Goal: Navigation & Orientation: Find specific page/section

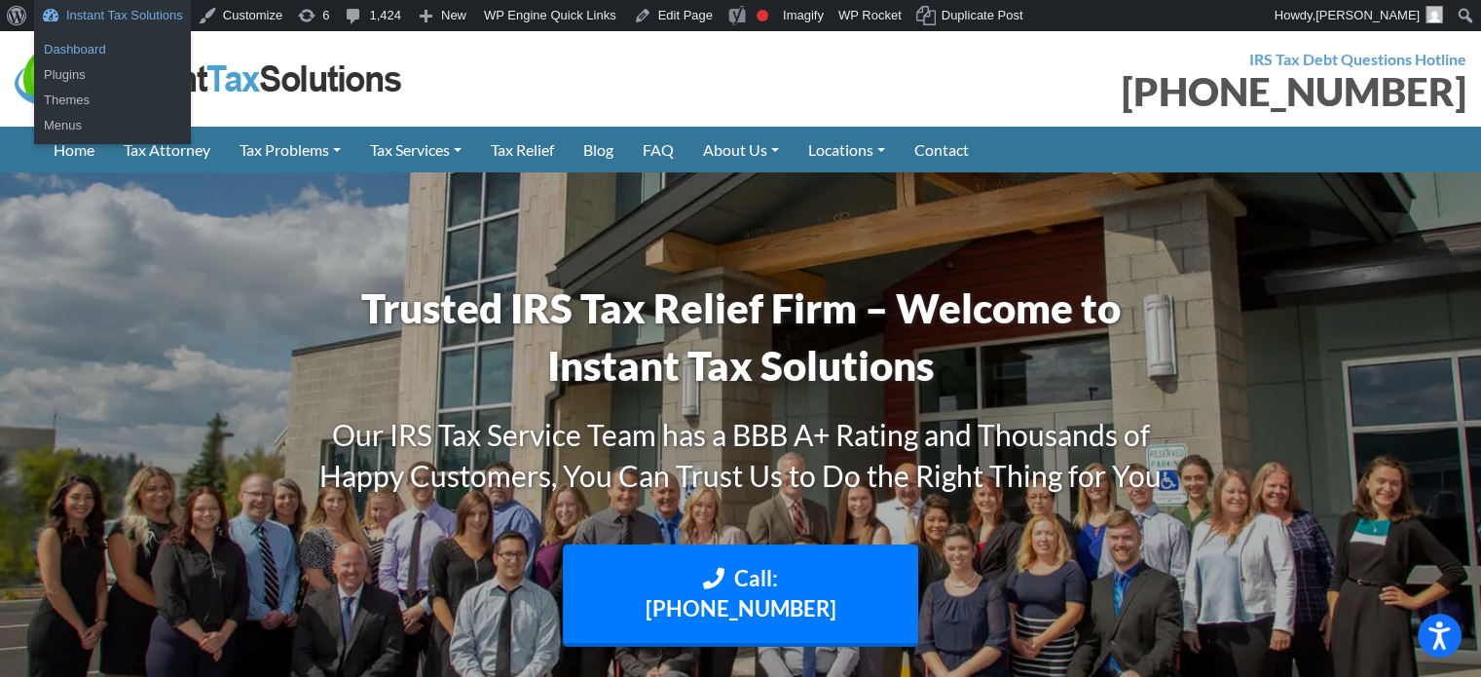
click at [91, 49] on link "Dashboard" at bounding box center [112, 49] width 157 height 25
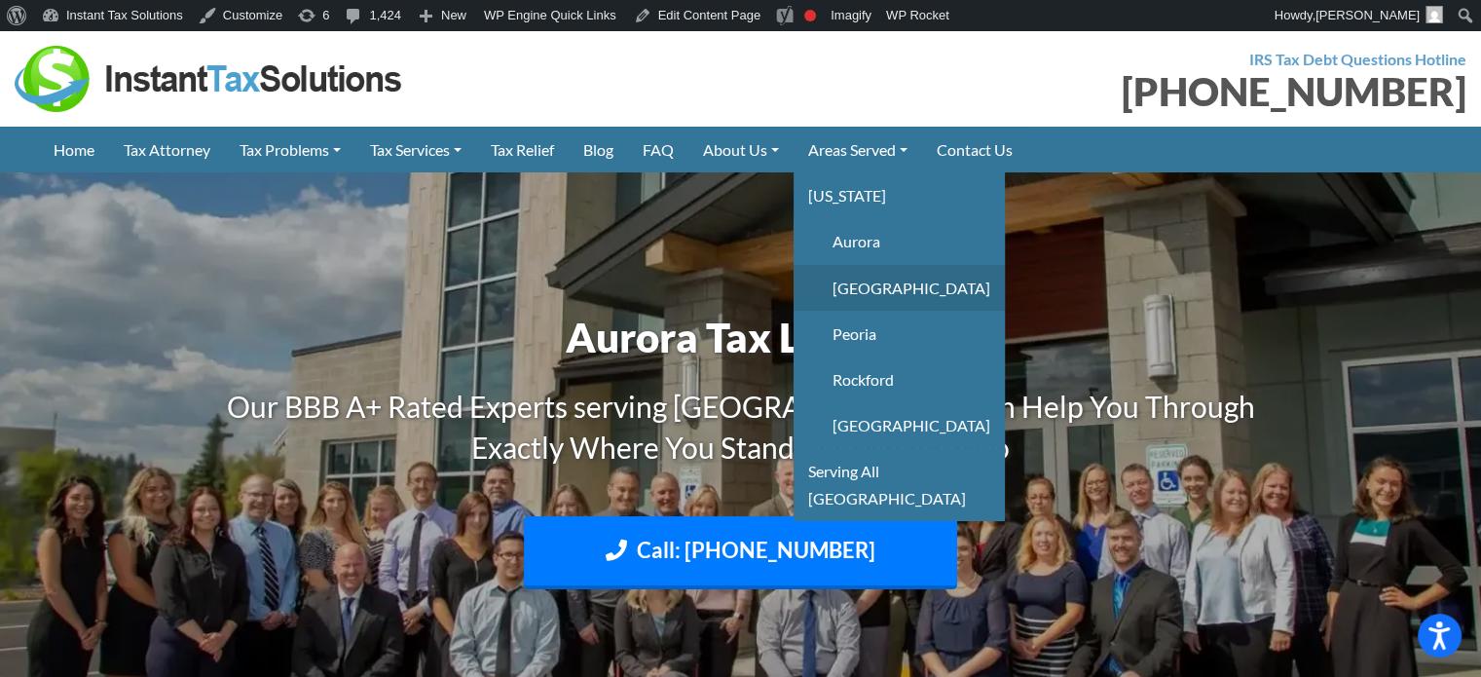
click at [883, 280] on link "Chicago" at bounding box center [899, 288] width 211 height 46
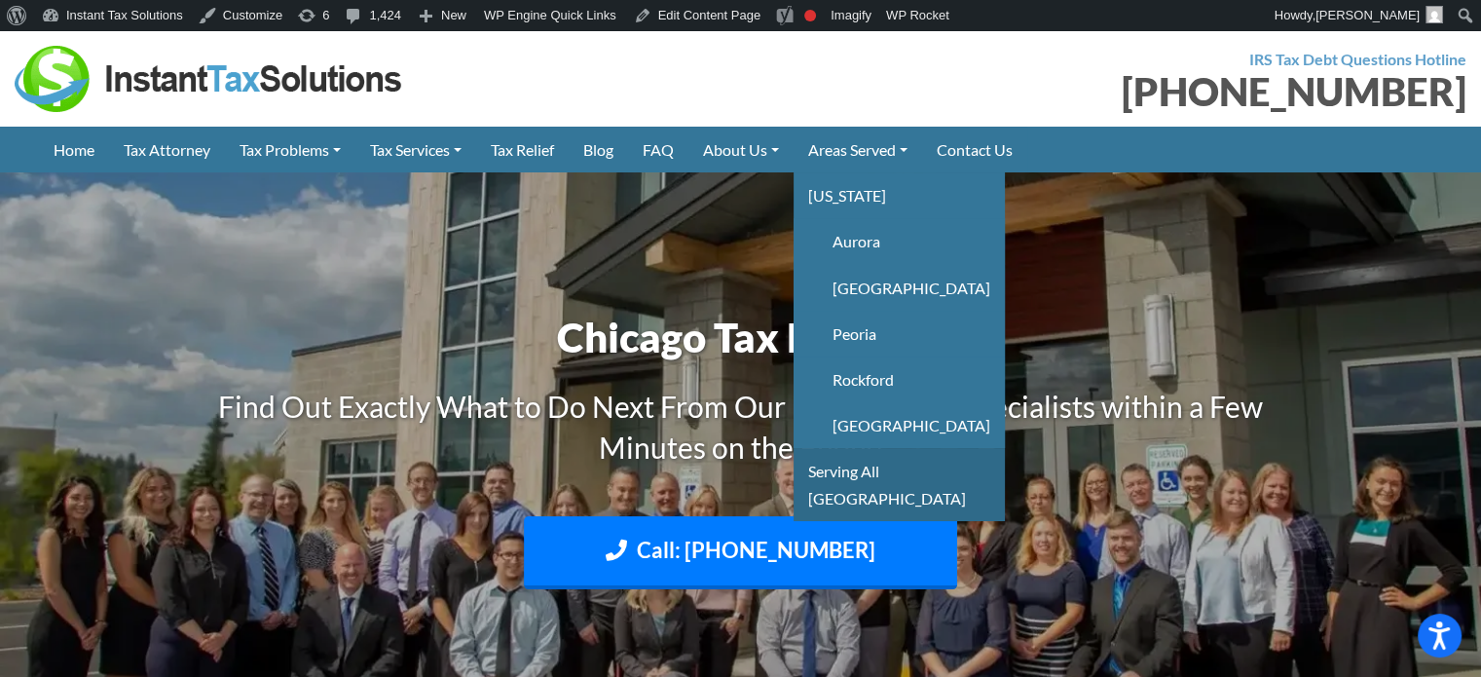
click at [876, 474] on link "Serving All [GEOGRAPHIC_DATA]" at bounding box center [899, 484] width 211 height 72
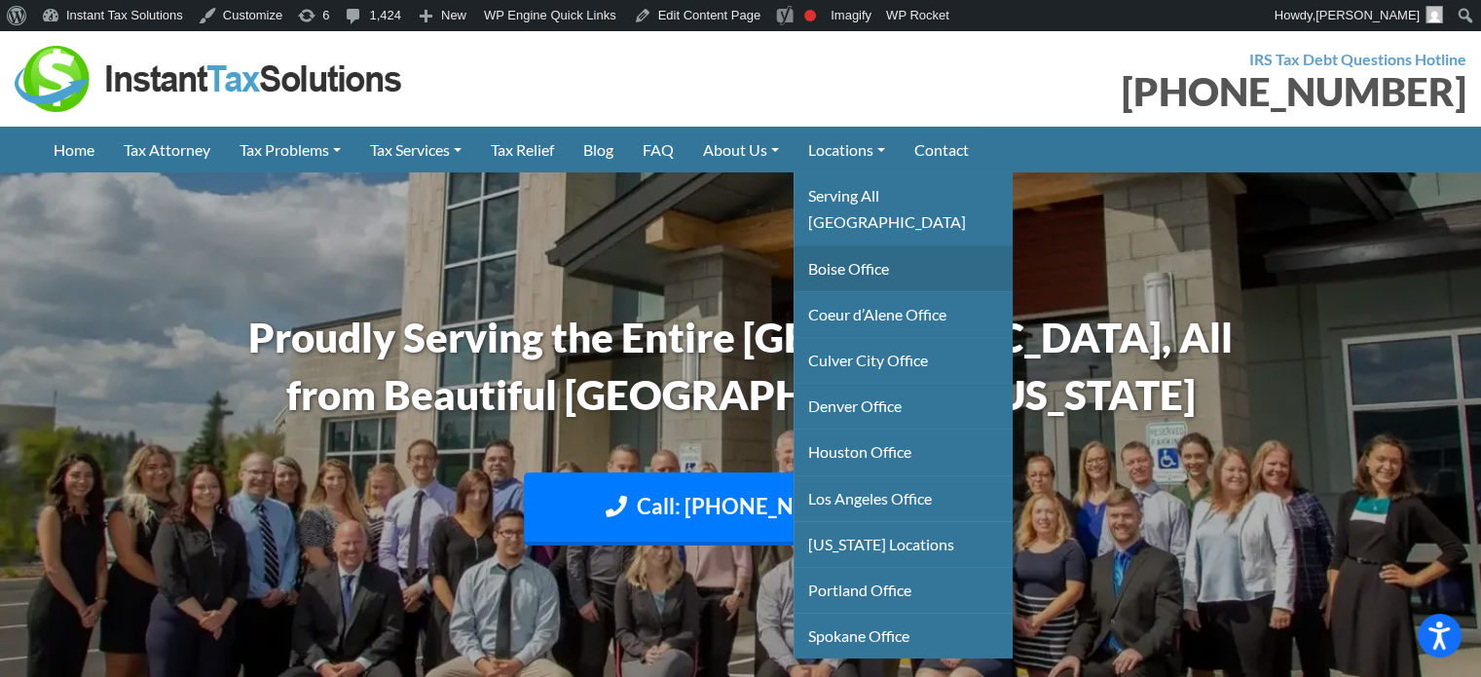
click at [854, 245] on link "Boise Office" at bounding box center [903, 268] width 219 height 46
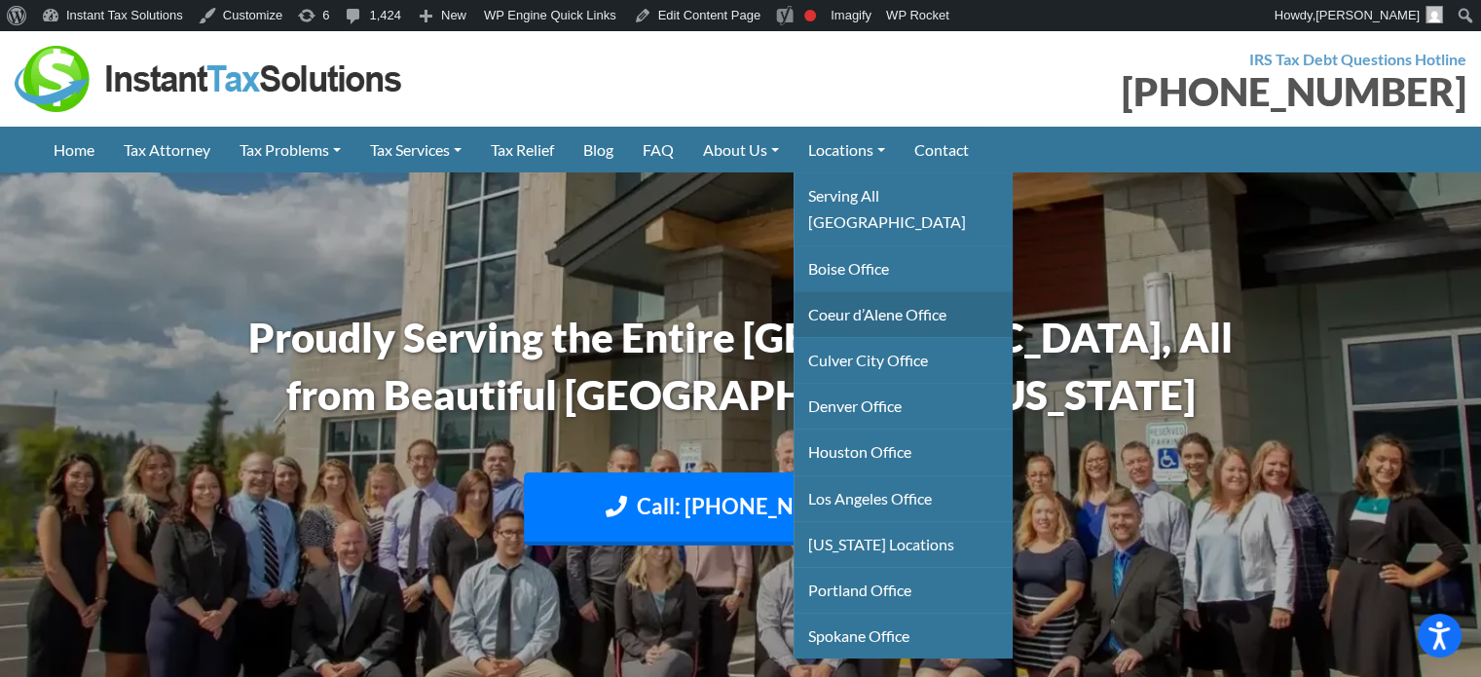
click at [865, 291] on link "Coeur d’Alene Office" at bounding box center [903, 314] width 219 height 46
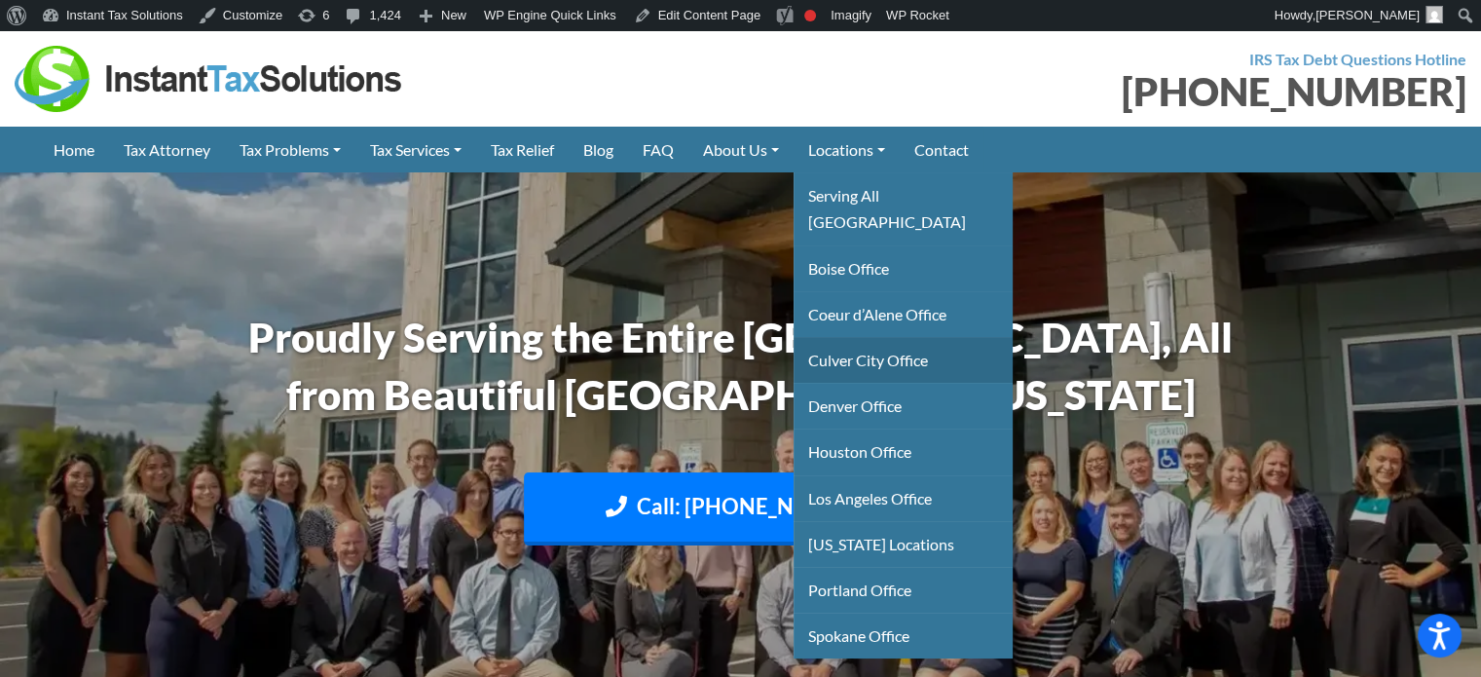
click at [865, 337] on link "Culver City Office" at bounding box center [903, 360] width 219 height 46
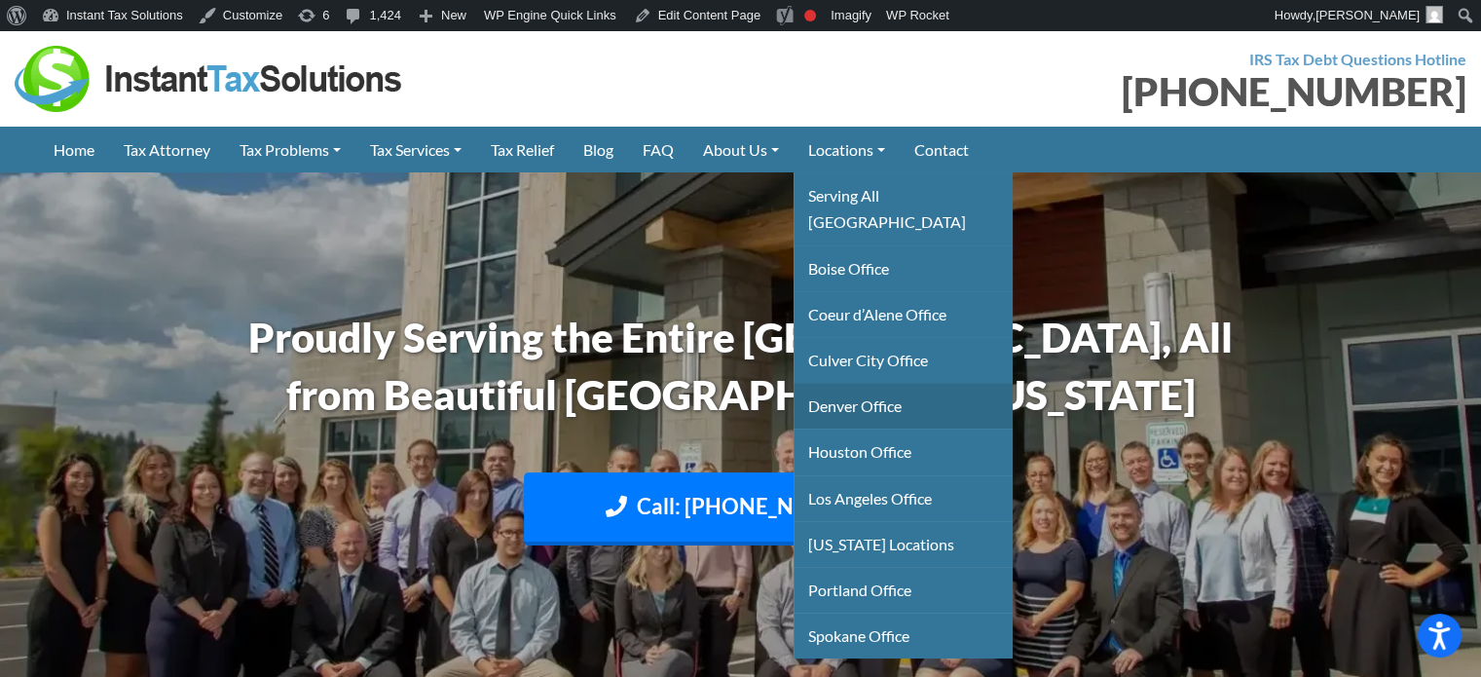
click at [867, 383] on link "Denver Office" at bounding box center [903, 406] width 219 height 46
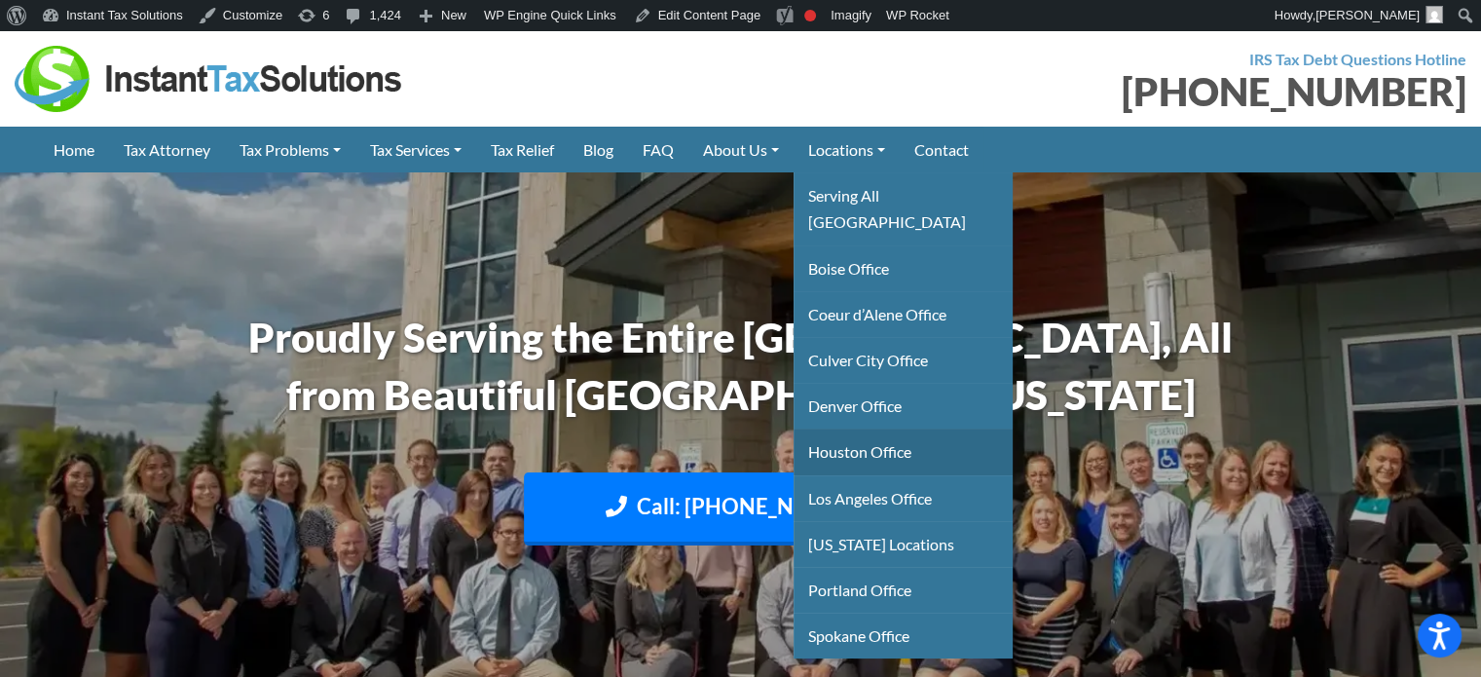
click at [867, 428] on link "Houston Office" at bounding box center [903, 451] width 219 height 46
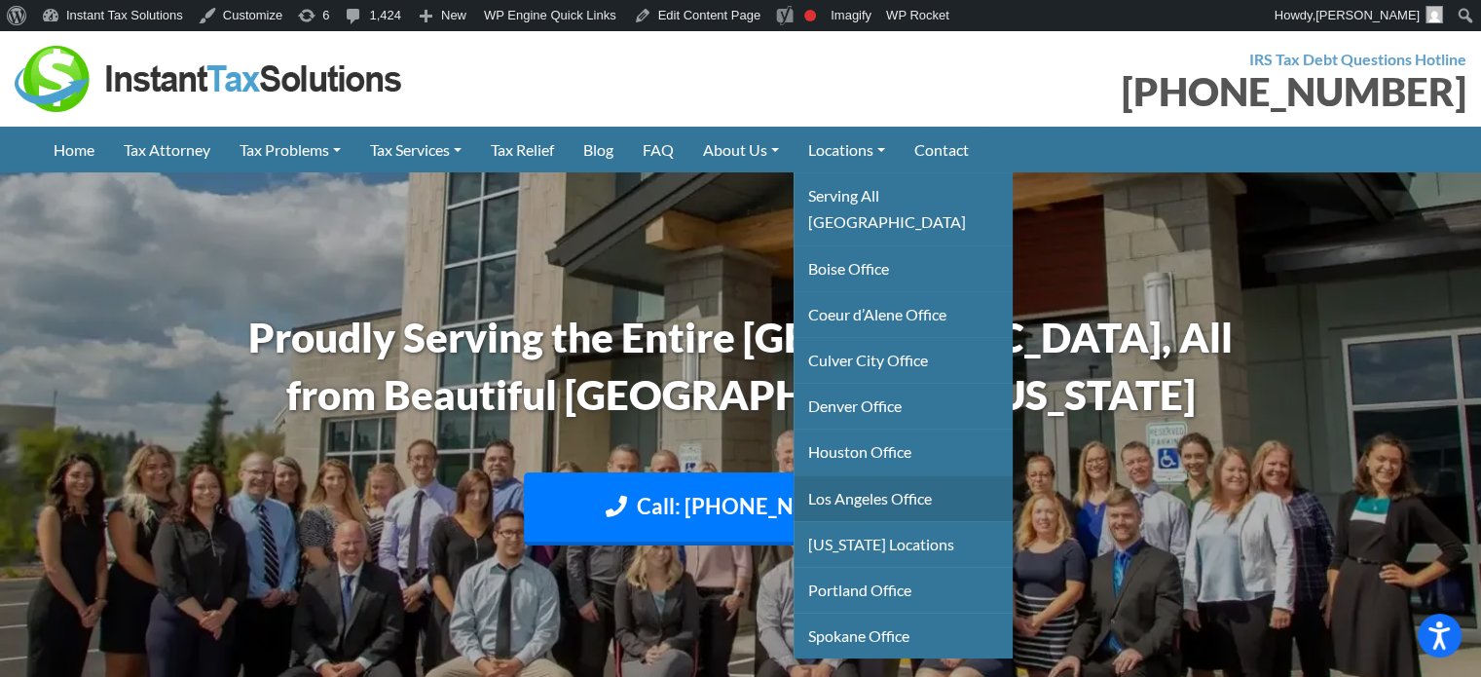
click at [873, 479] on link "Los Angeles Office" at bounding box center [903, 498] width 219 height 46
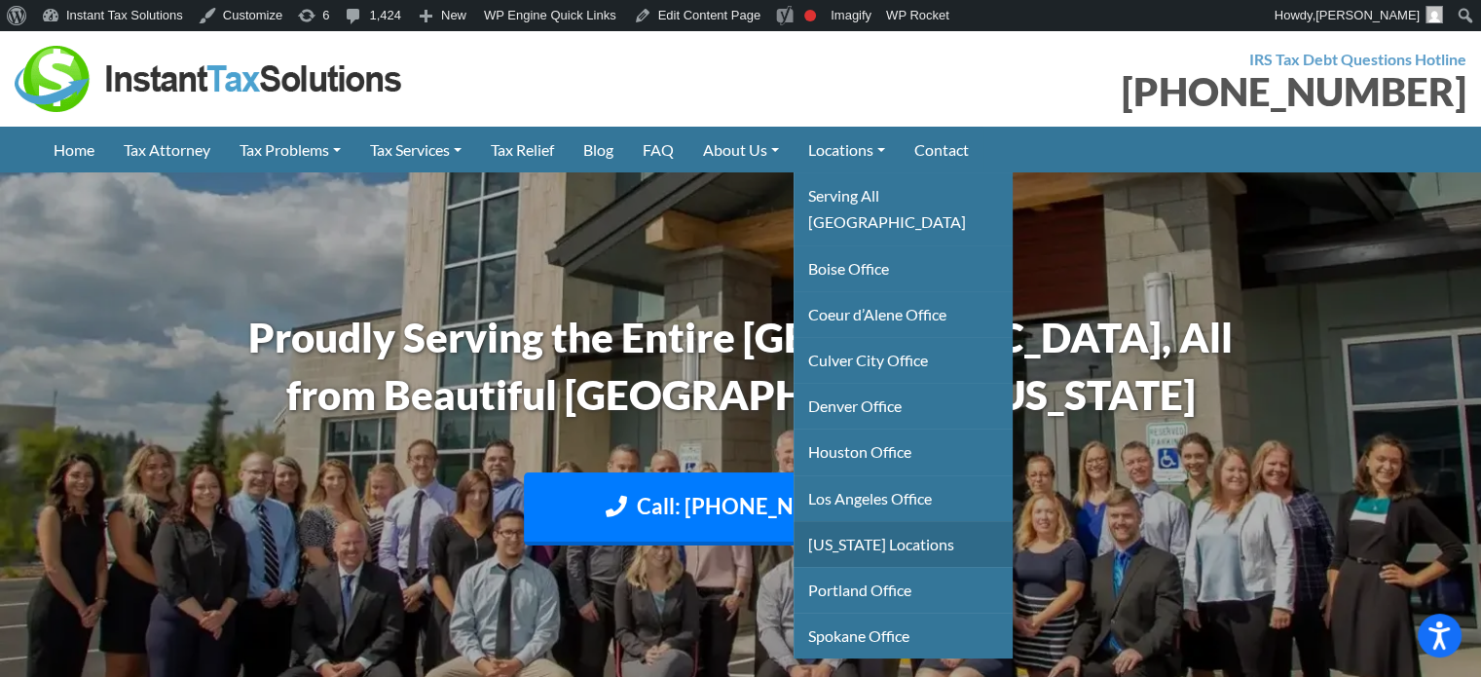
click at [861, 521] on link "Montana Locations" at bounding box center [903, 544] width 219 height 46
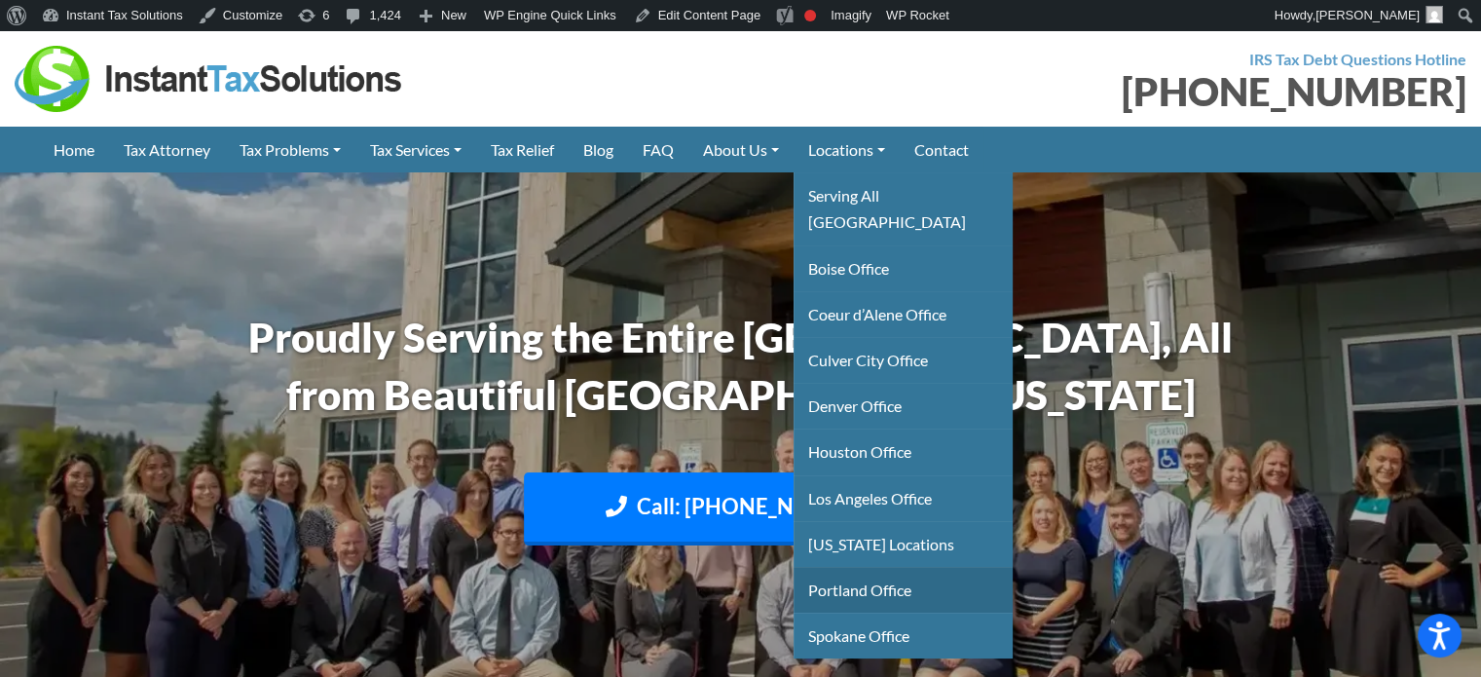
click at [853, 567] on link "Portland Office" at bounding box center [903, 590] width 219 height 46
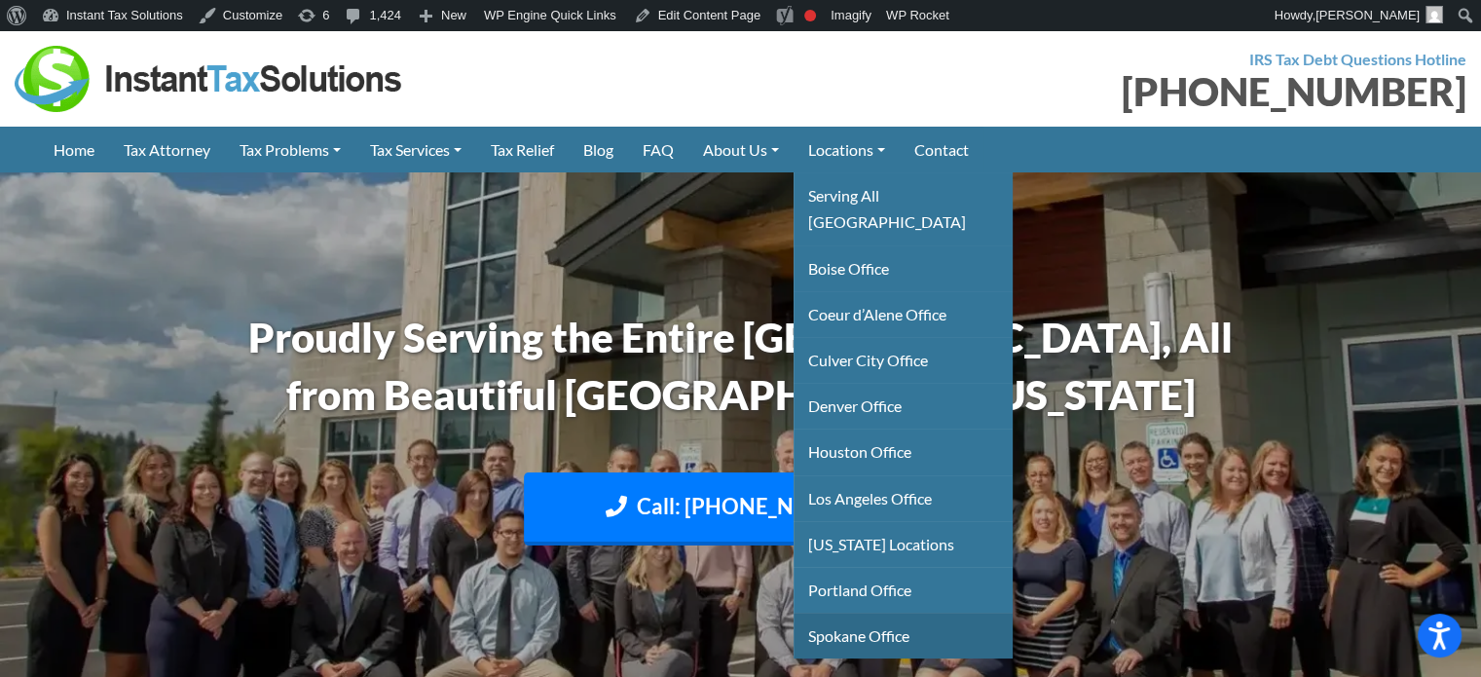
click at [855, 613] on link "Spokane Office" at bounding box center [903, 636] width 219 height 46
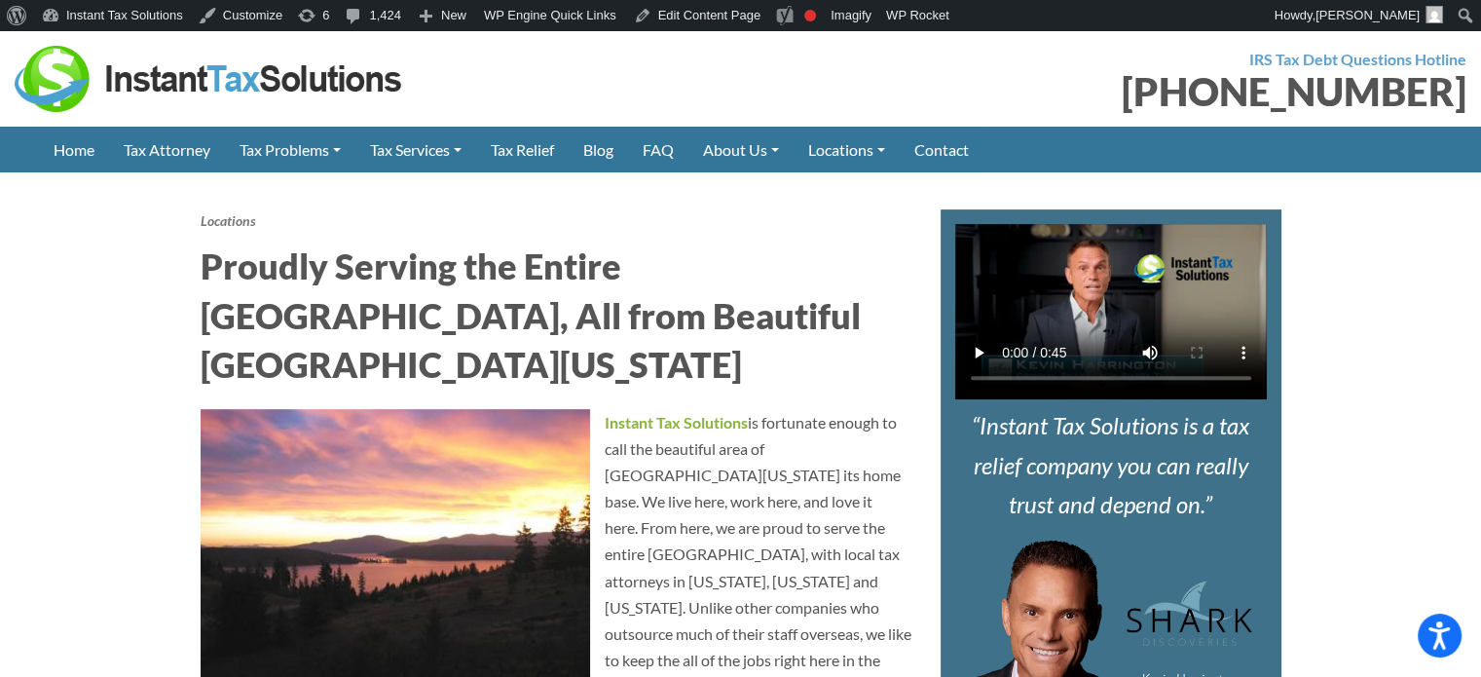
scroll to position [876, 0]
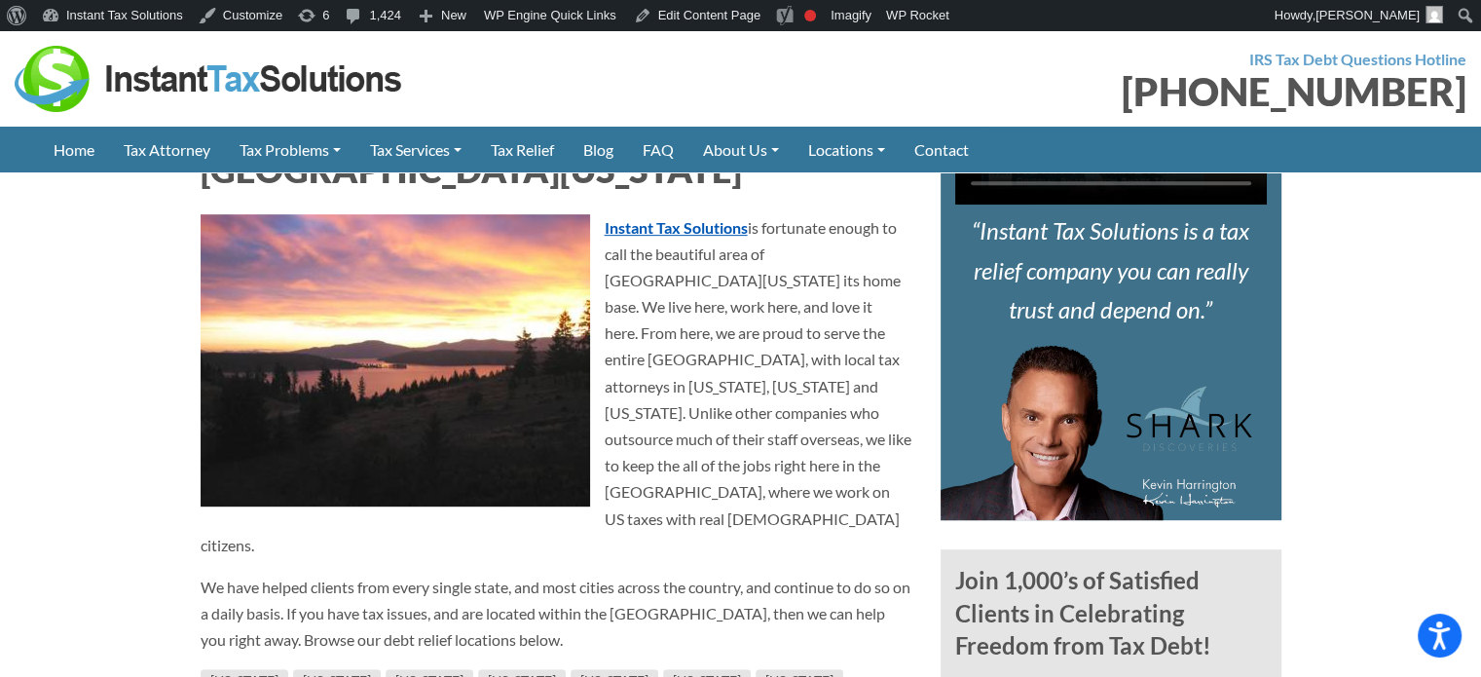
drag, startPoint x: 582, startPoint y: 346, endPoint x: 496, endPoint y: 365, distance: 88.8
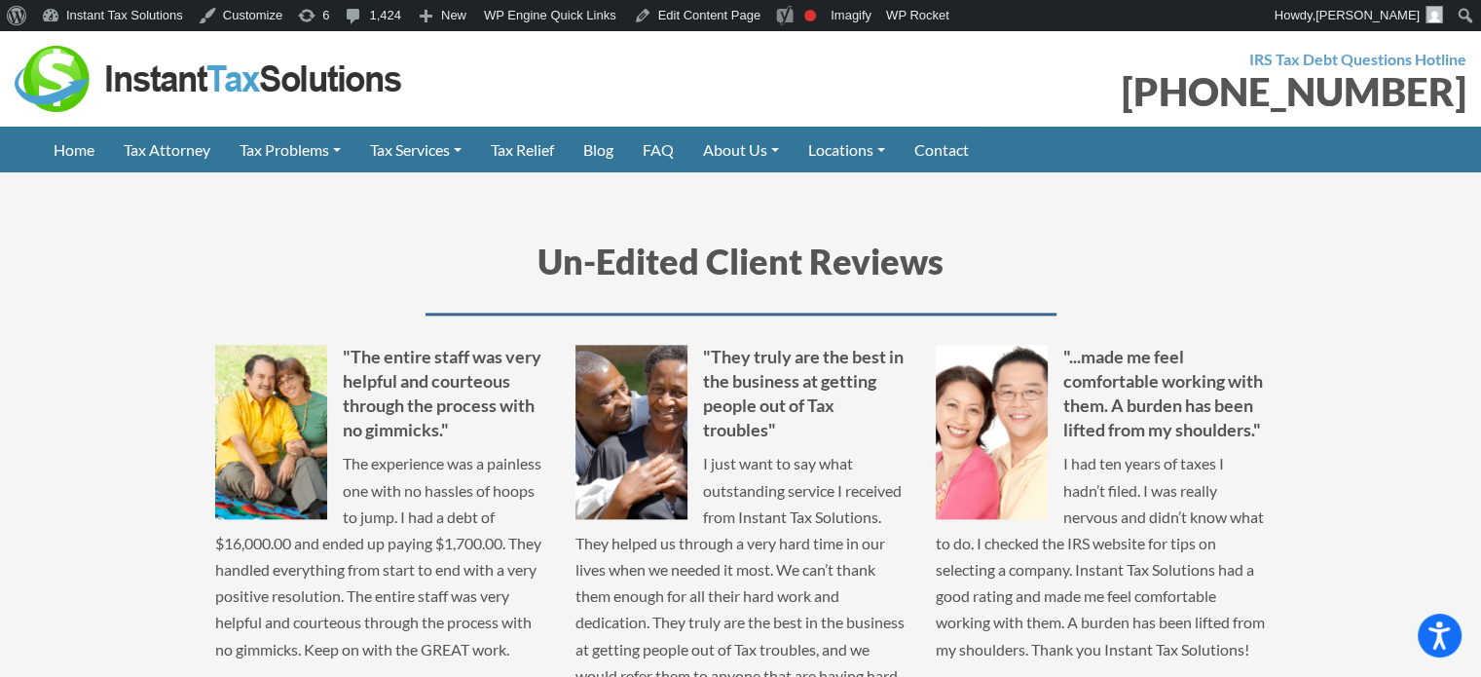
scroll to position [2142, 0]
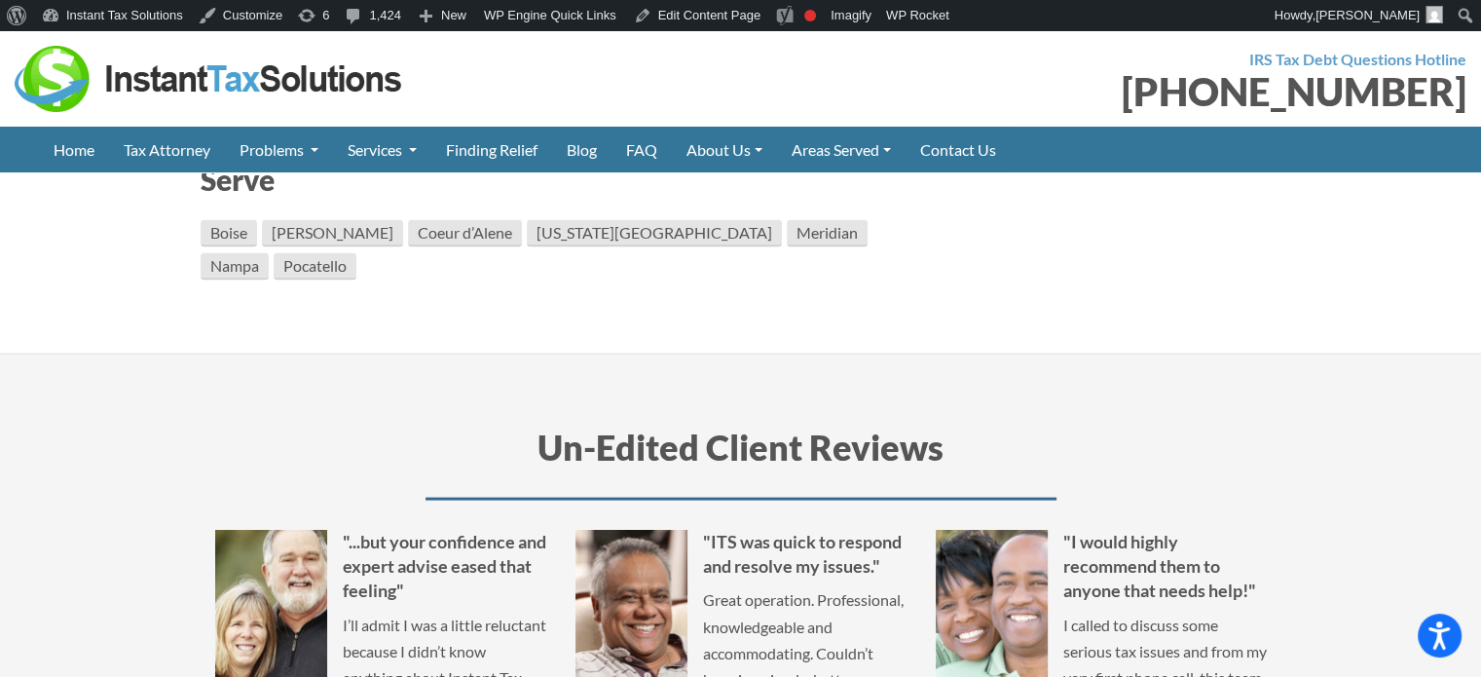
scroll to position [4090, 0]
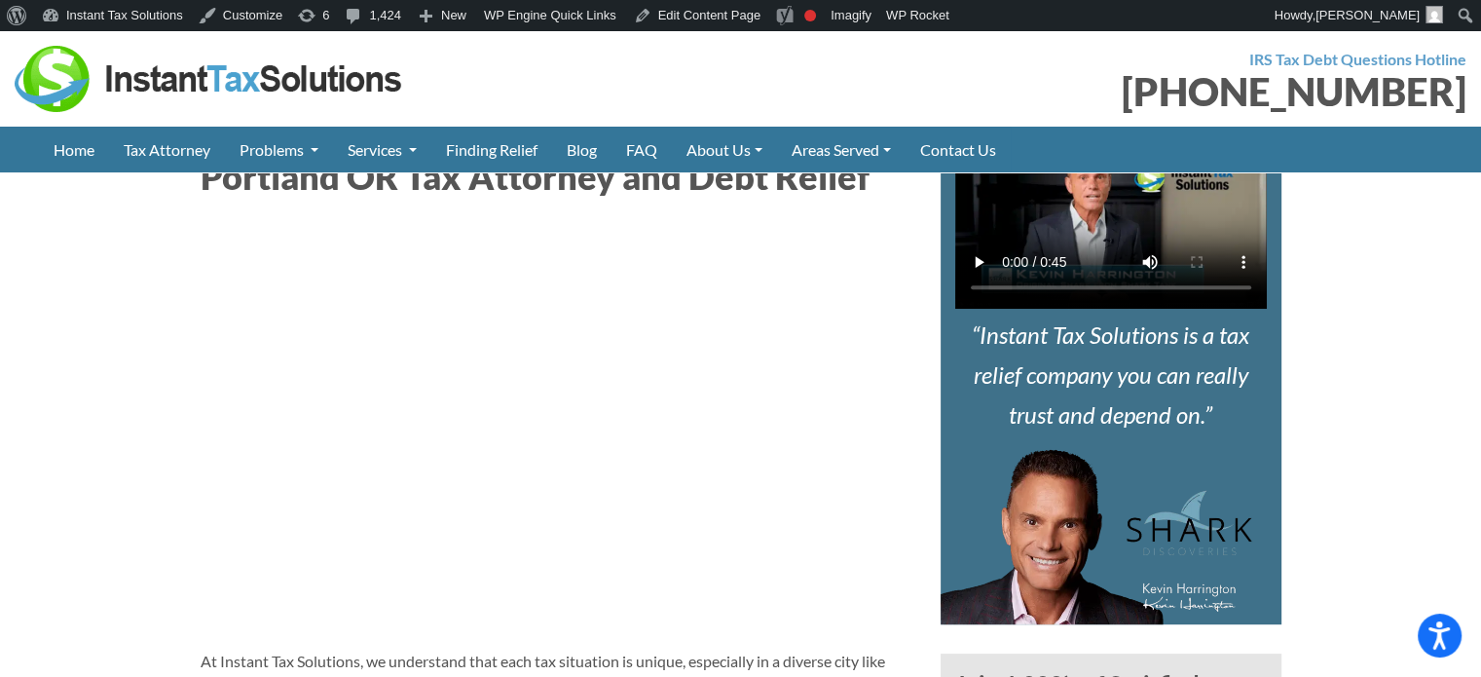
scroll to position [779, 0]
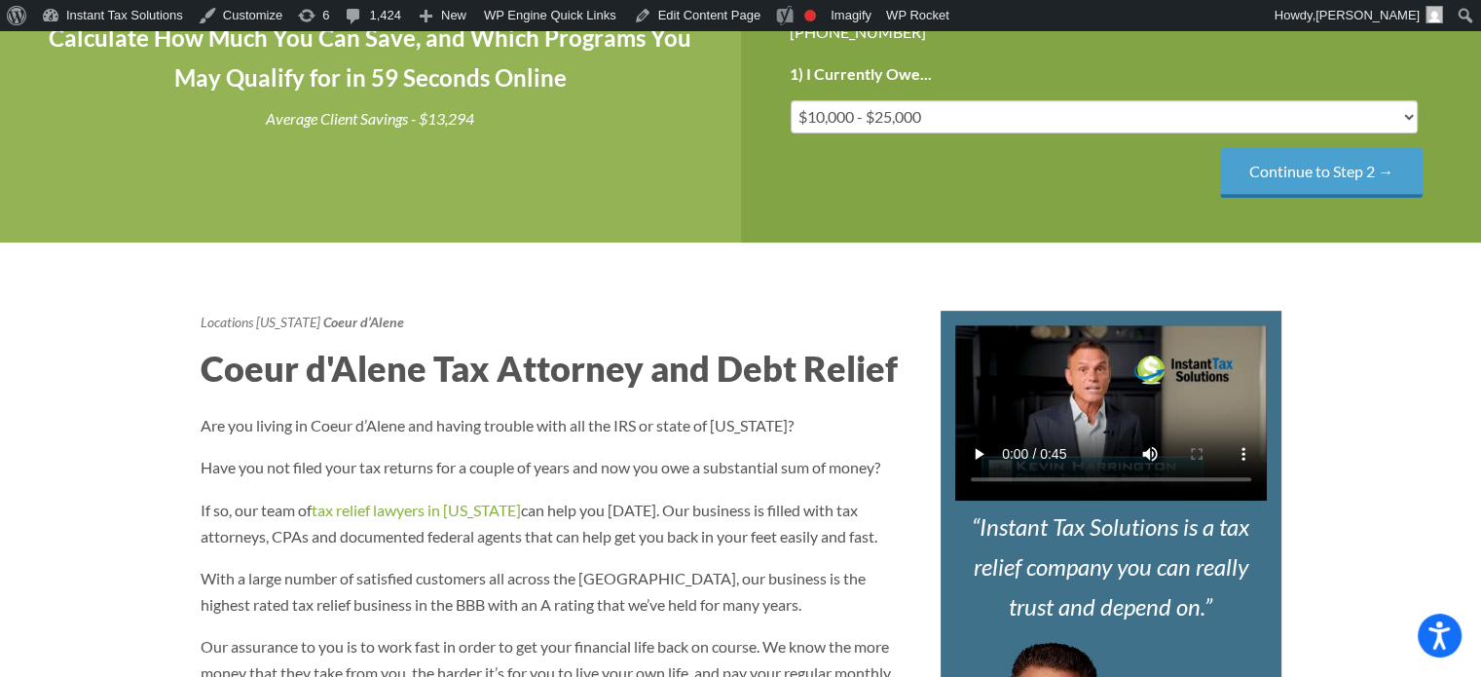
scroll to position [779, 0]
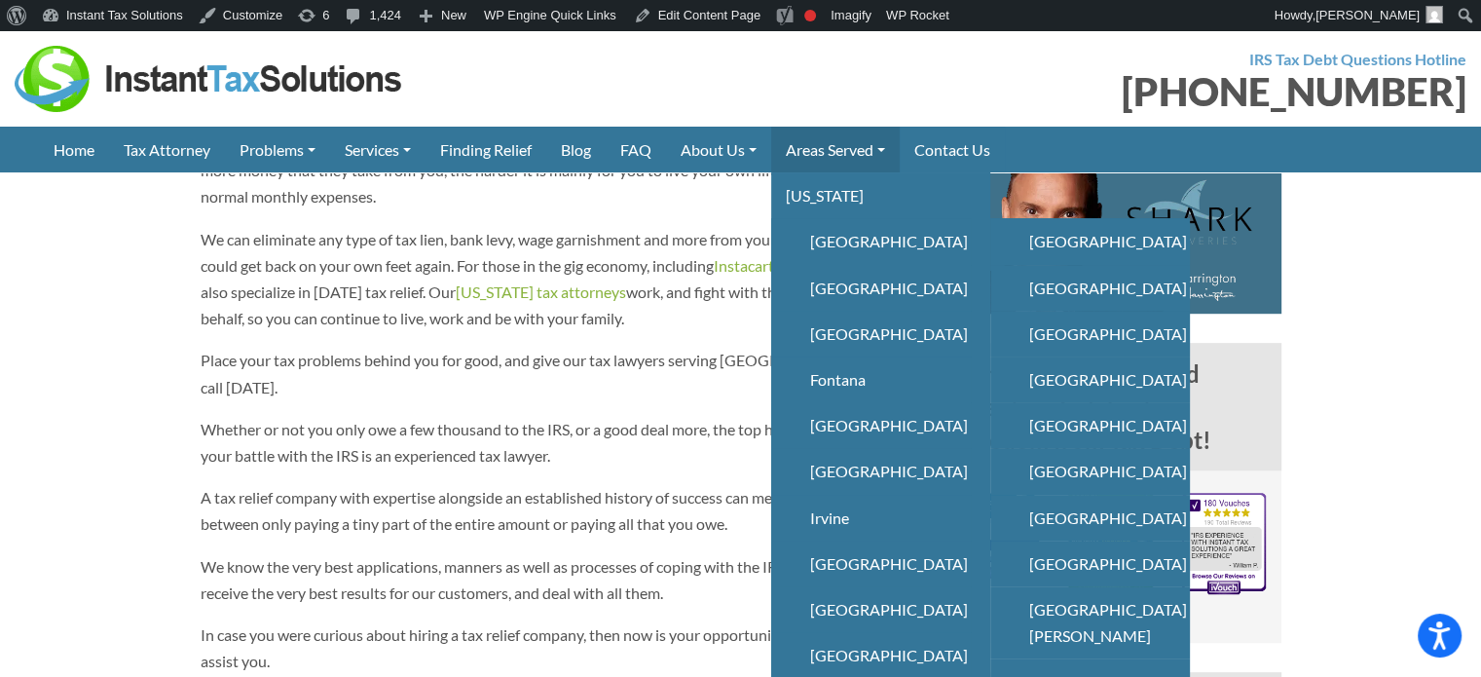
scroll to position [1169, 0]
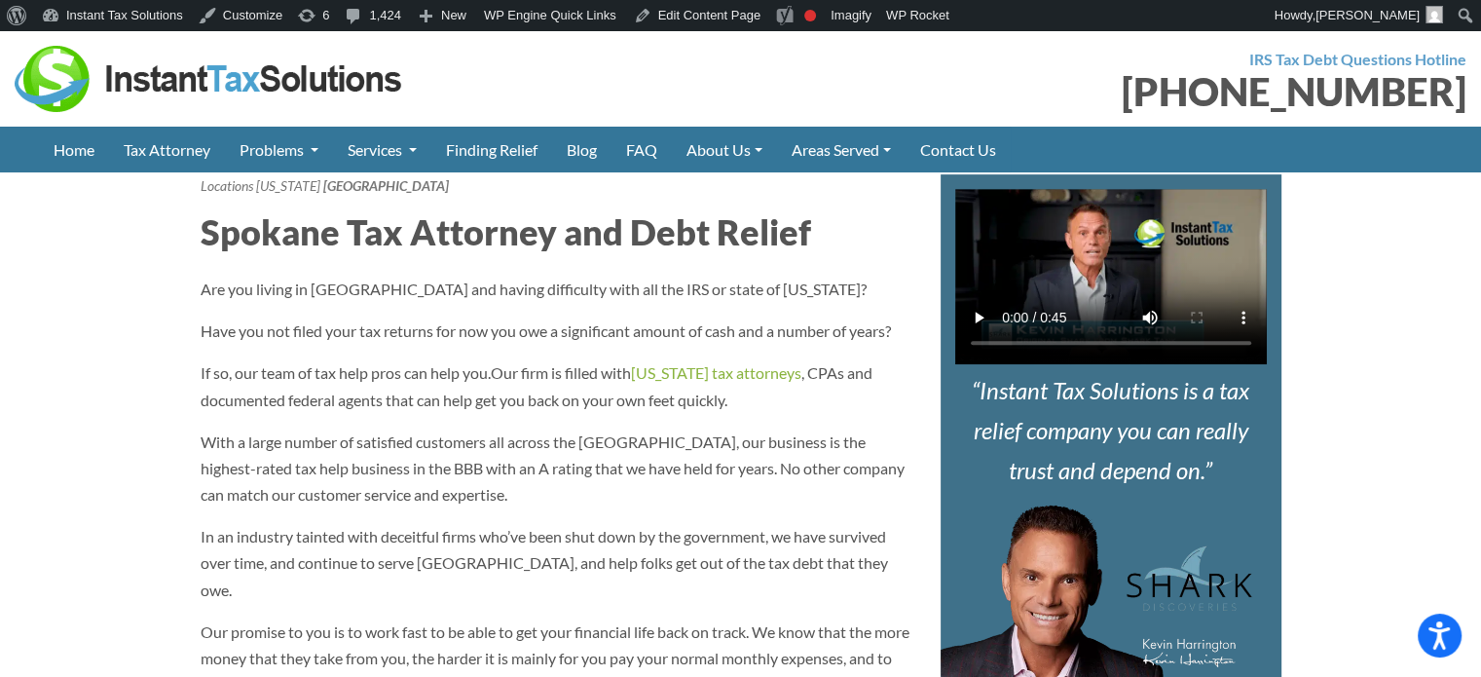
scroll to position [779, 0]
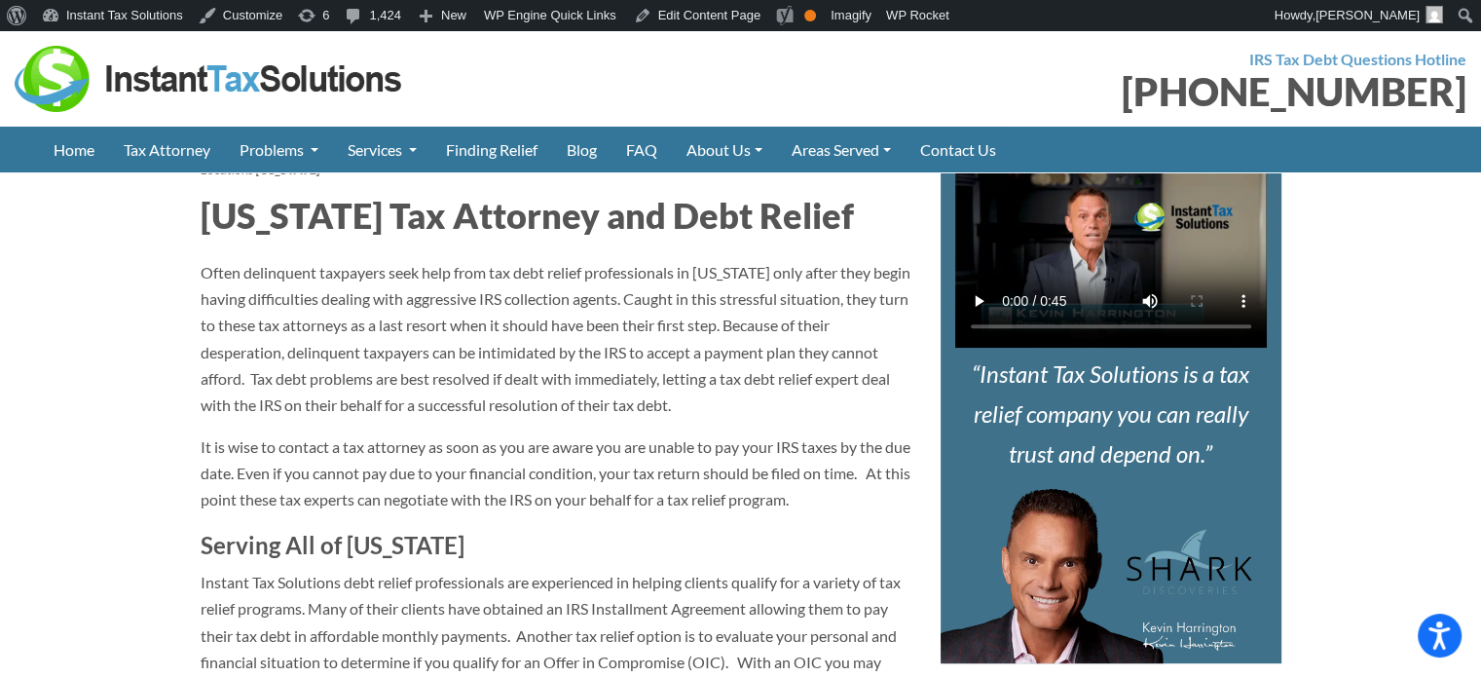
scroll to position [682, 0]
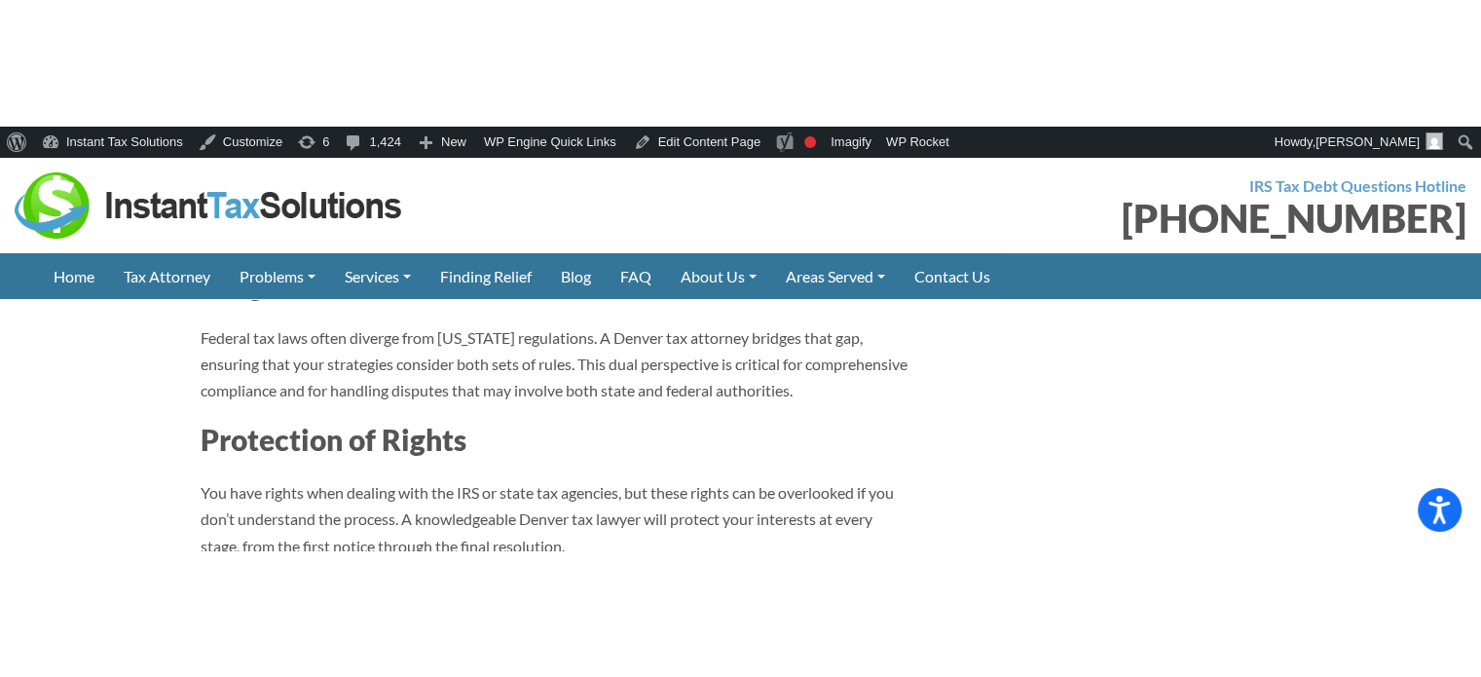
scroll to position [2532, 0]
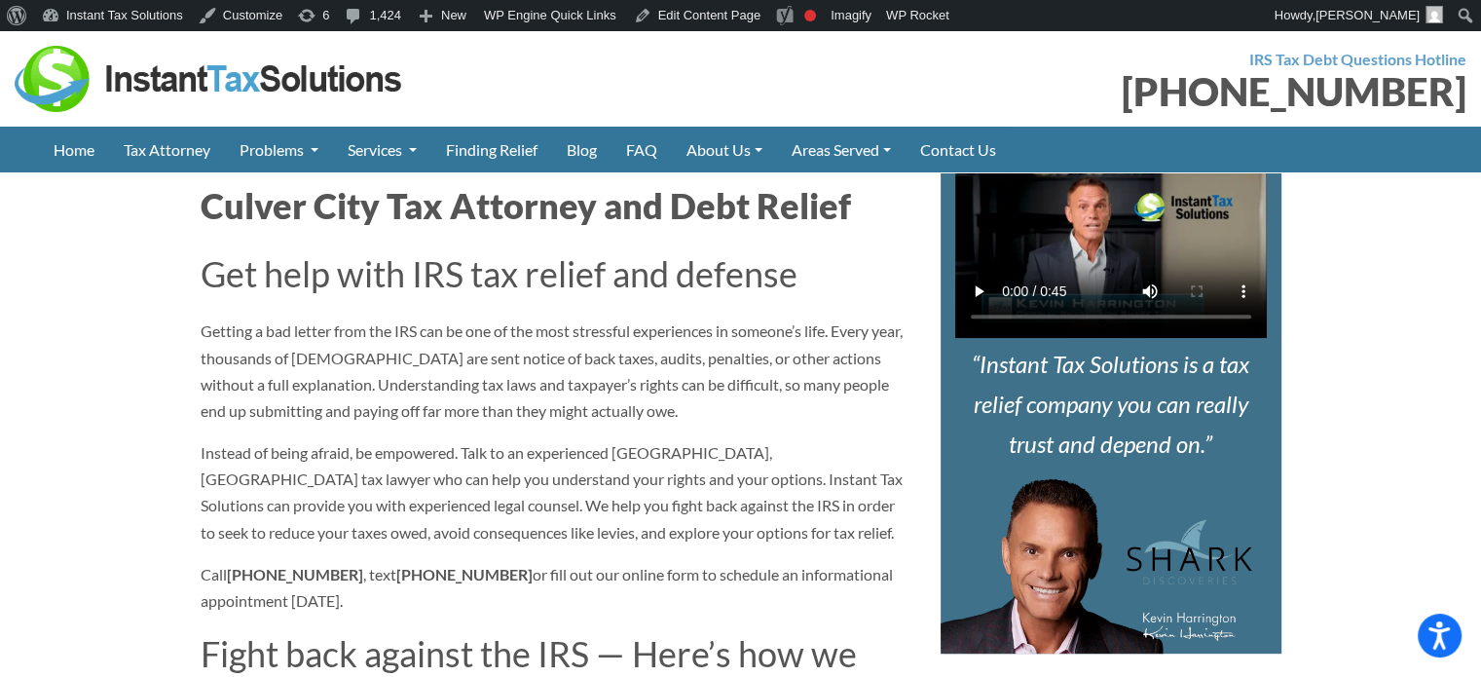
scroll to position [779, 0]
